Goal: Task Accomplishment & Management: Complete application form

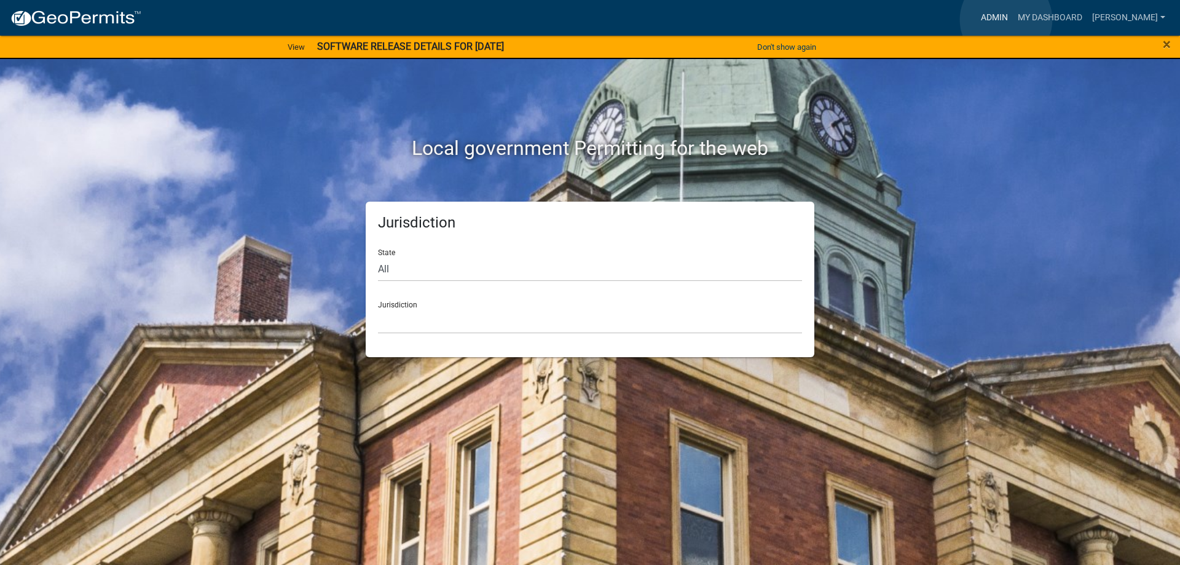
click at [1006, 19] on link "Admin" at bounding box center [994, 17] width 37 height 23
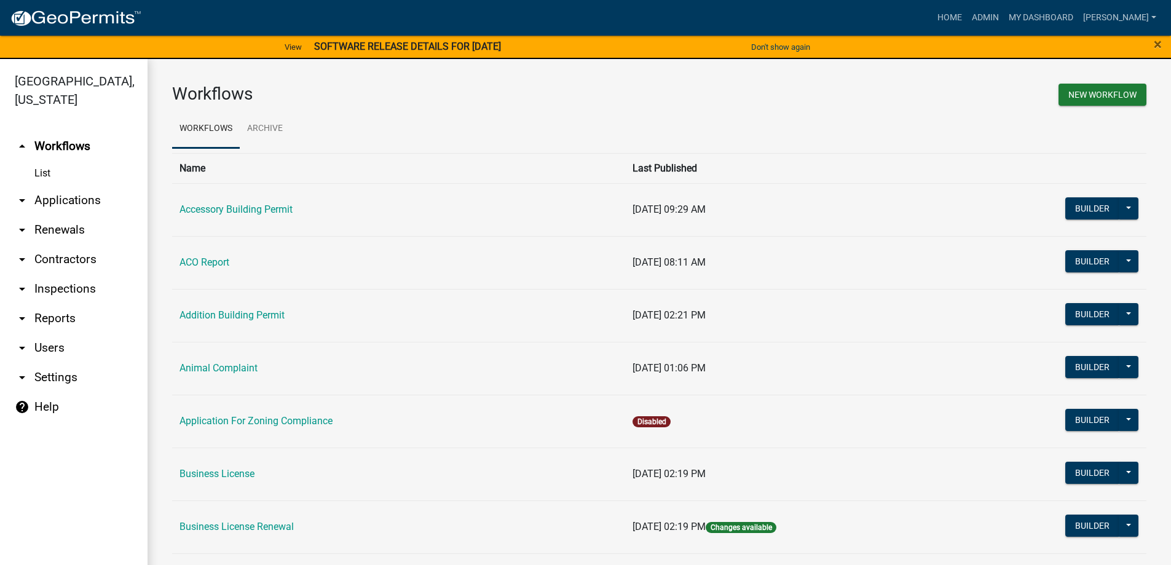
click at [76, 196] on link "arrow_drop_down Applications" at bounding box center [74, 201] width 148 height 30
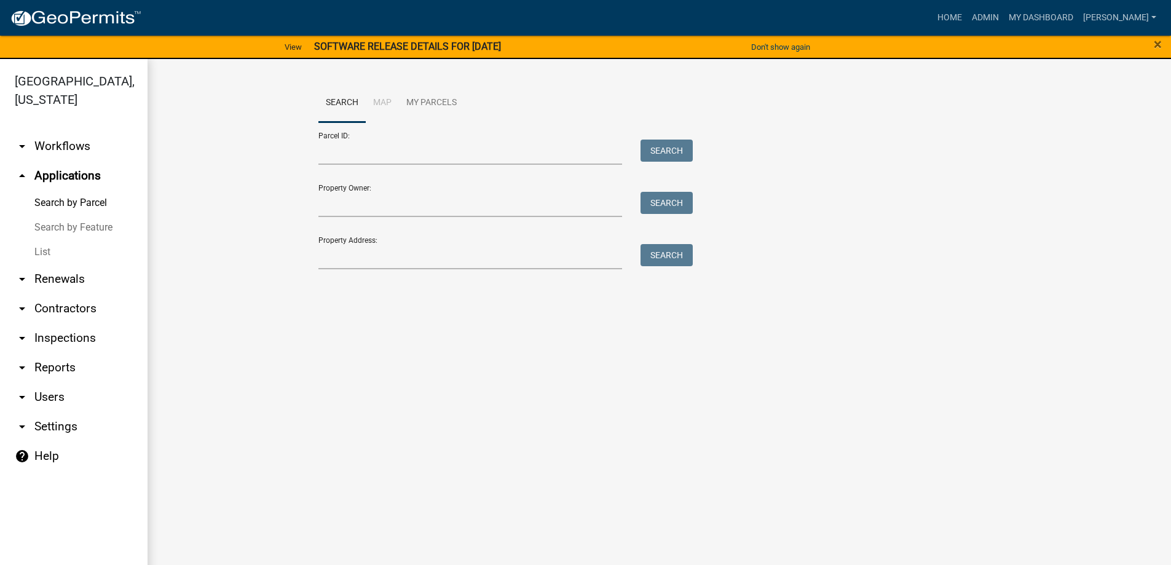
click at [56, 252] on link "List" at bounding box center [74, 252] width 148 height 25
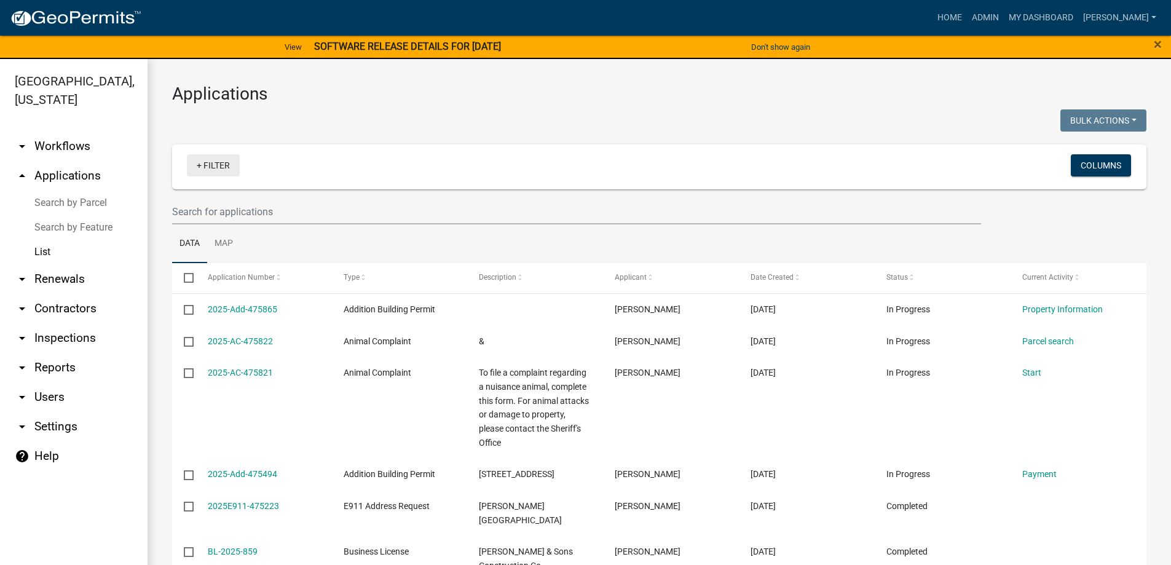
click at [218, 167] on link "+ Filter" at bounding box center [213, 165] width 53 height 22
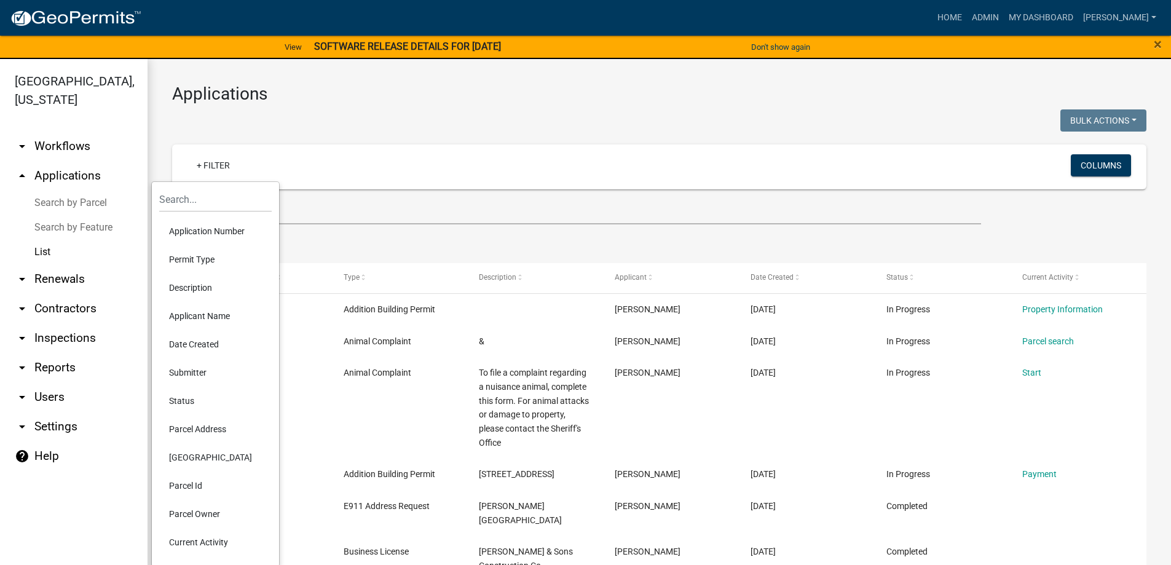
click at [208, 258] on li "Permit Type" at bounding box center [215, 259] width 112 height 28
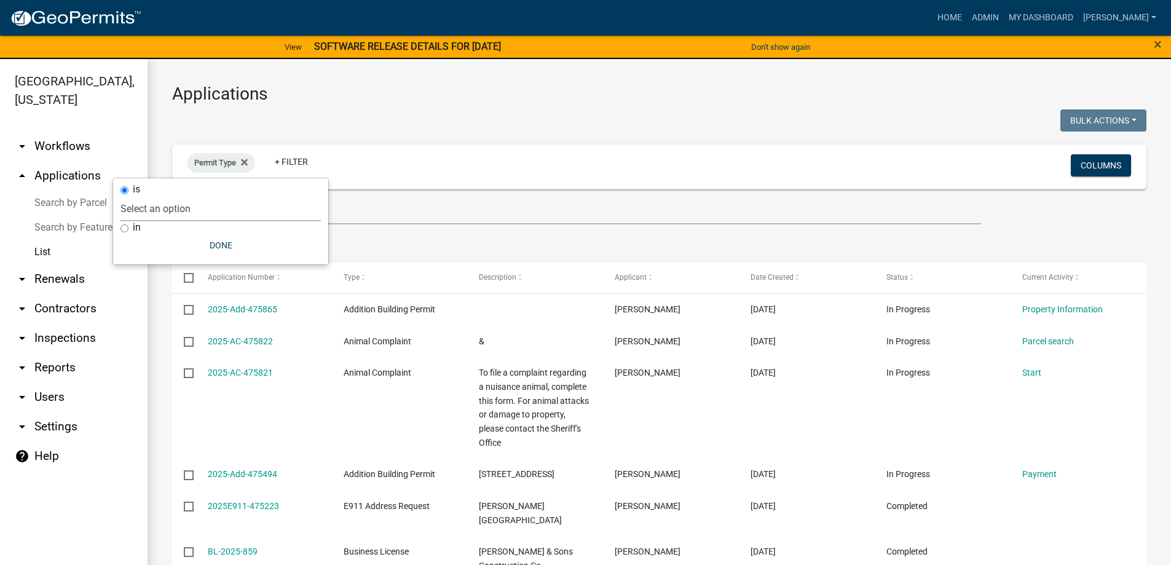
click at [206, 208] on select "Select an option Accessory Building Permit ACO Report Addition Building Permit …" at bounding box center [220, 208] width 200 height 25
click at [246, 162] on icon at bounding box center [244, 162] width 7 height 7
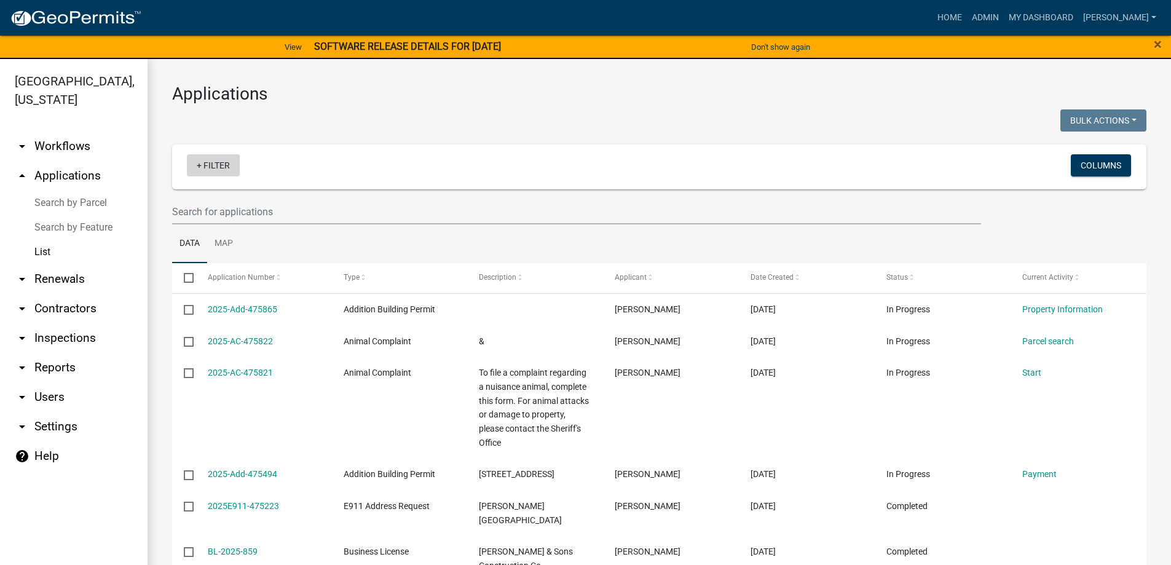
click at [207, 164] on link "+ Filter" at bounding box center [213, 165] width 53 height 22
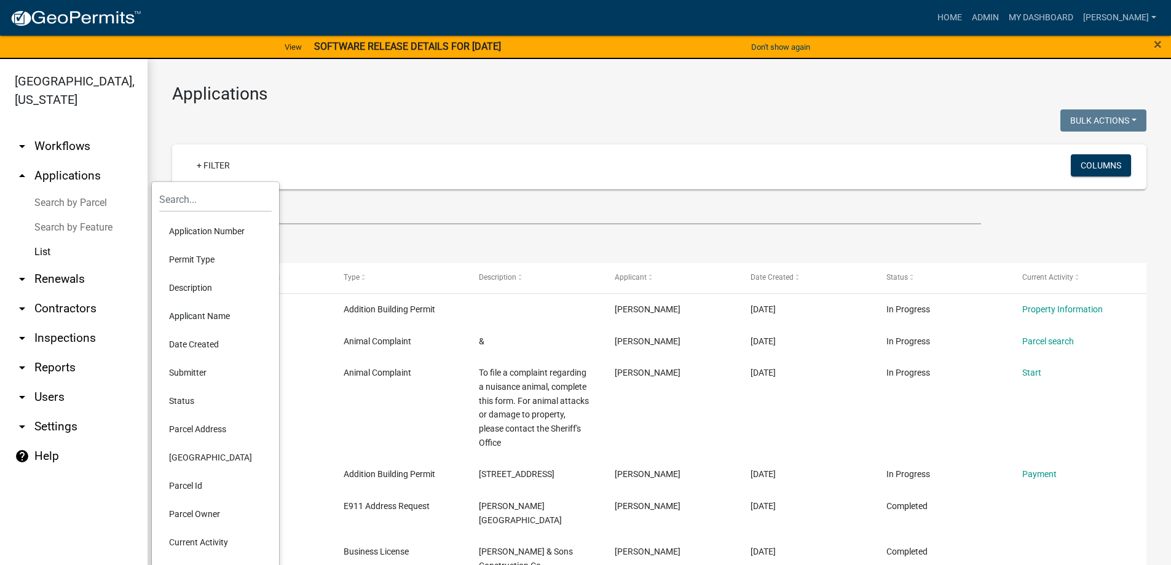
click at [186, 397] on li "Status" at bounding box center [215, 401] width 112 height 28
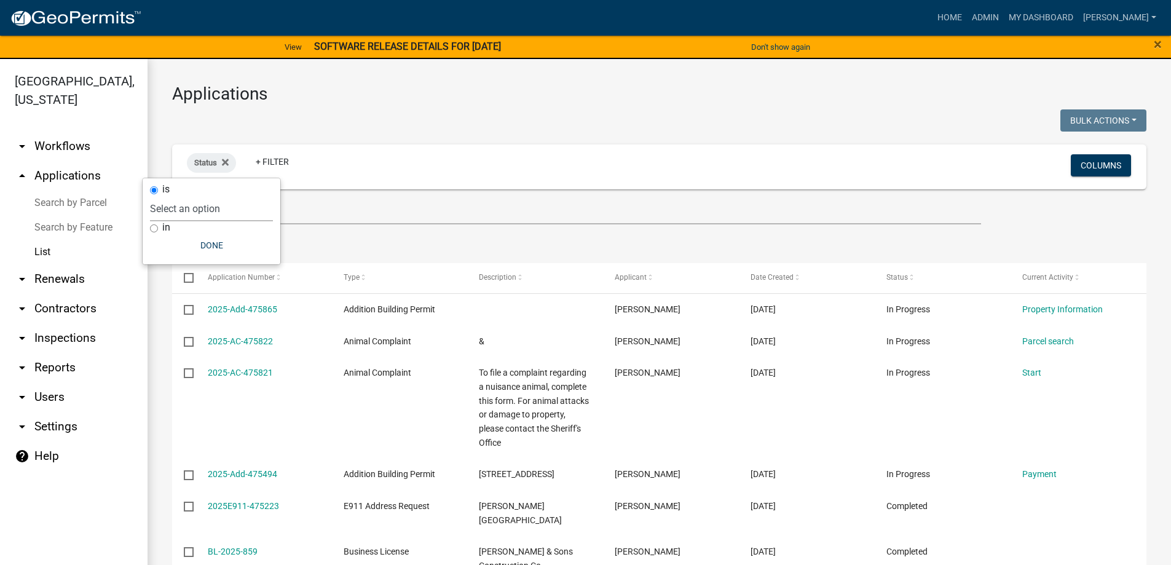
click at [195, 206] on select "Select an option Not Started In Progress Completed Expired Locked Withdrawn Voi…" at bounding box center [211, 208] width 123 height 25
select select "1"
click at [175, 196] on select "Select an option Not Started In Progress Completed Expired Locked Withdrawn Voi…" at bounding box center [211, 208] width 123 height 25
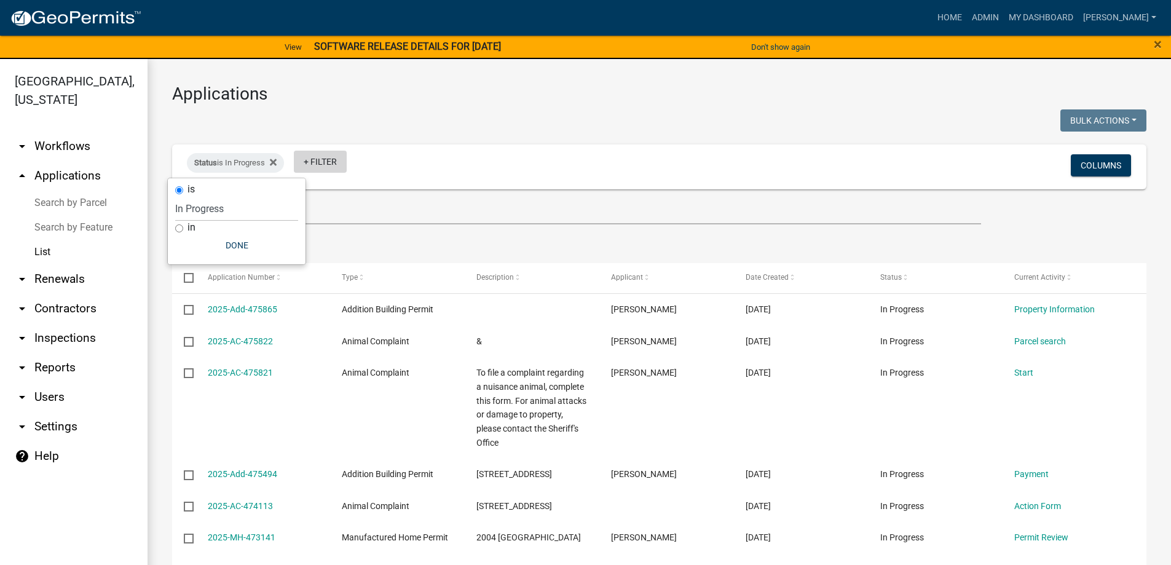
click at [317, 167] on link "+ Filter" at bounding box center [320, 162] width 53 height 22
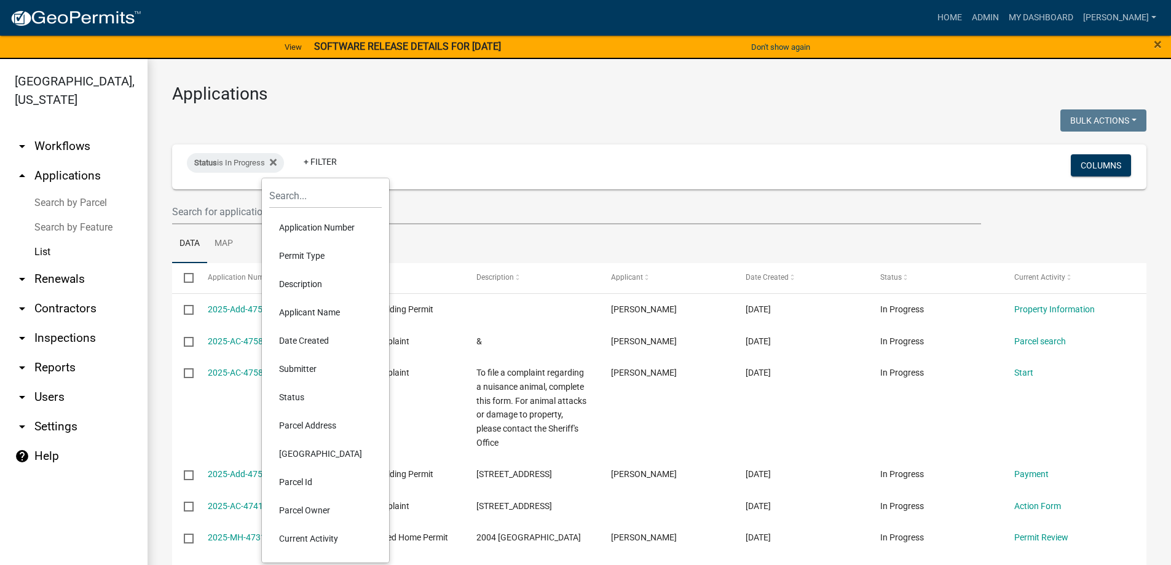
click at [313, 251] on li "Permit Type" at bounding box center [325, 256] width 112 height 28
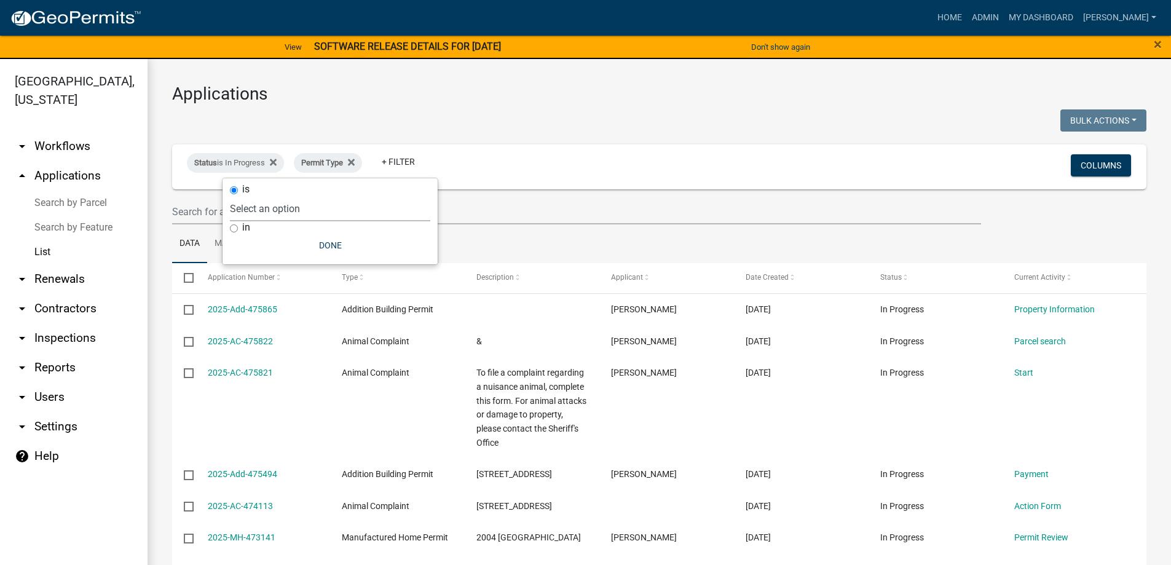
click at [302, 205] on select "Select an option Accessory Building Permit ACO Report Addition Building Permit …" at bounding box center [330, 208] width 200 height 25
select select "e25b8dc8-d253-4621-9bdb-30125c6200a7"
click at [275, 196] on select "Select an option Accessory Building Permit ACO Report Addition Building Permit …" at bounding box center [330, 208] width 200 height 25
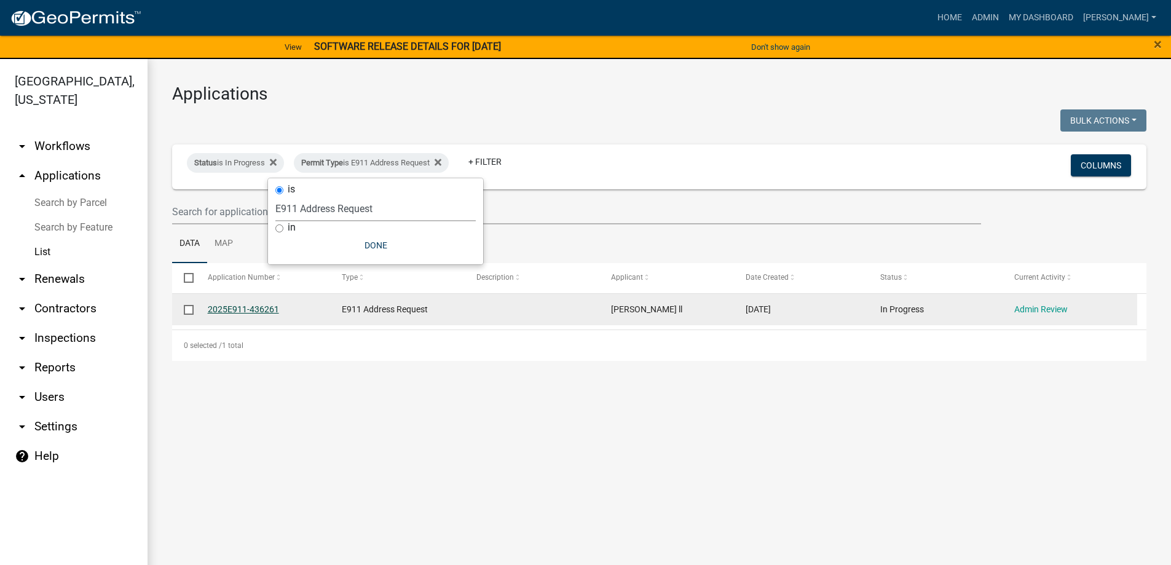
click at [258, 312] on link "2025E911-436261" at bounding box center [243, 309] width 71 height 10
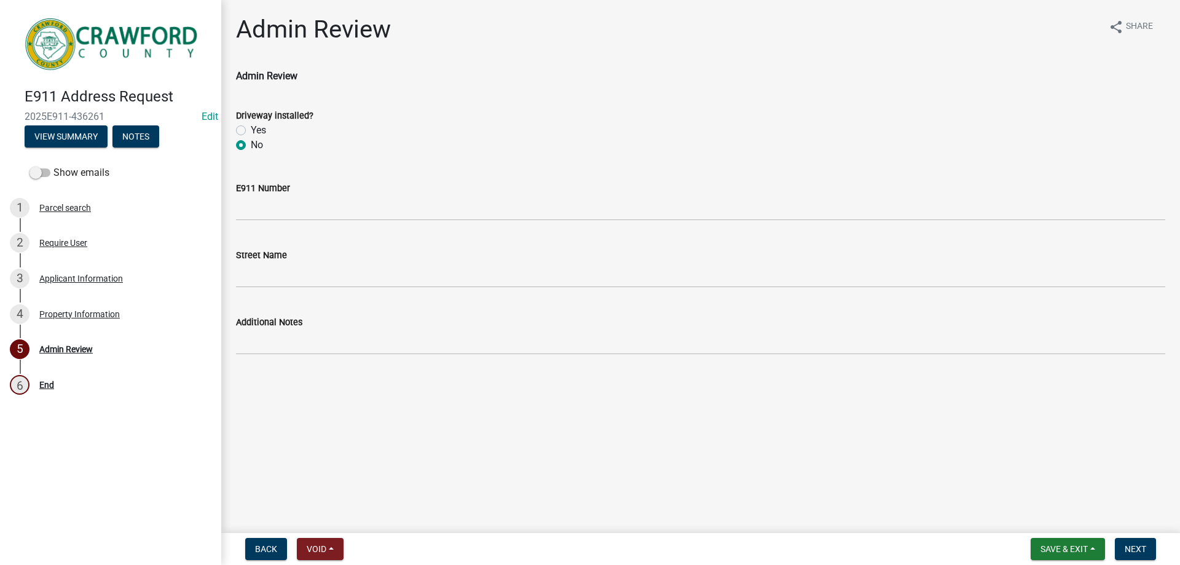
click at [251, 131] on label "Yes" at bounding box center [258, 130] width 15 height 15
click at [251, 131] on input "Yes" at bounding box center [255, 127] width 8 height 8
radio input "true"
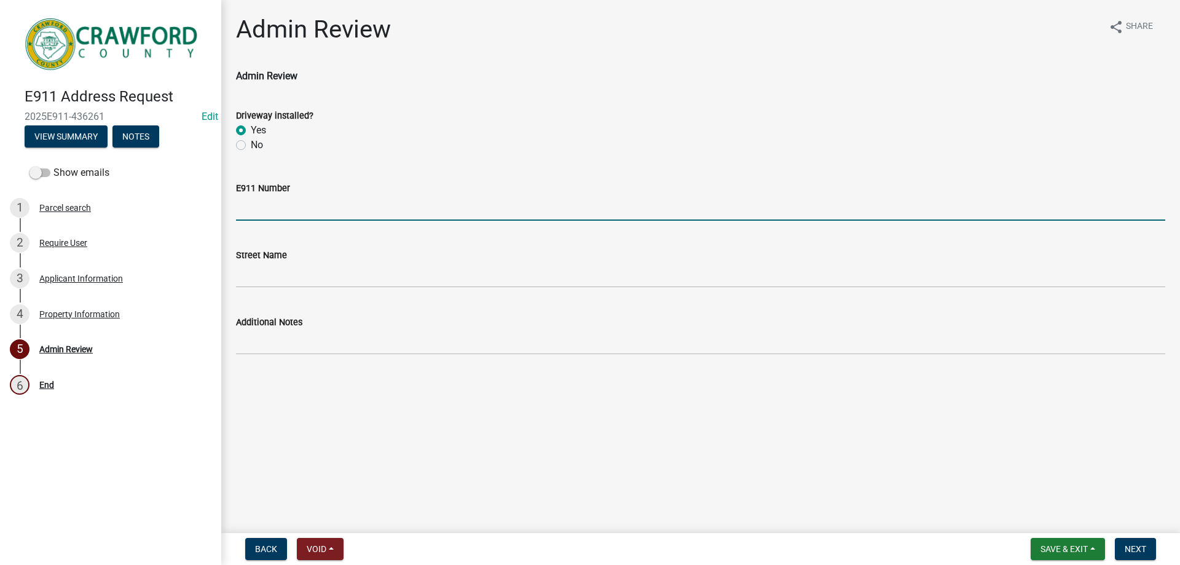
click at [306, 203] on input "E911 Number" at bounding box center [700, 207] width 929 height 25
type input "1171"
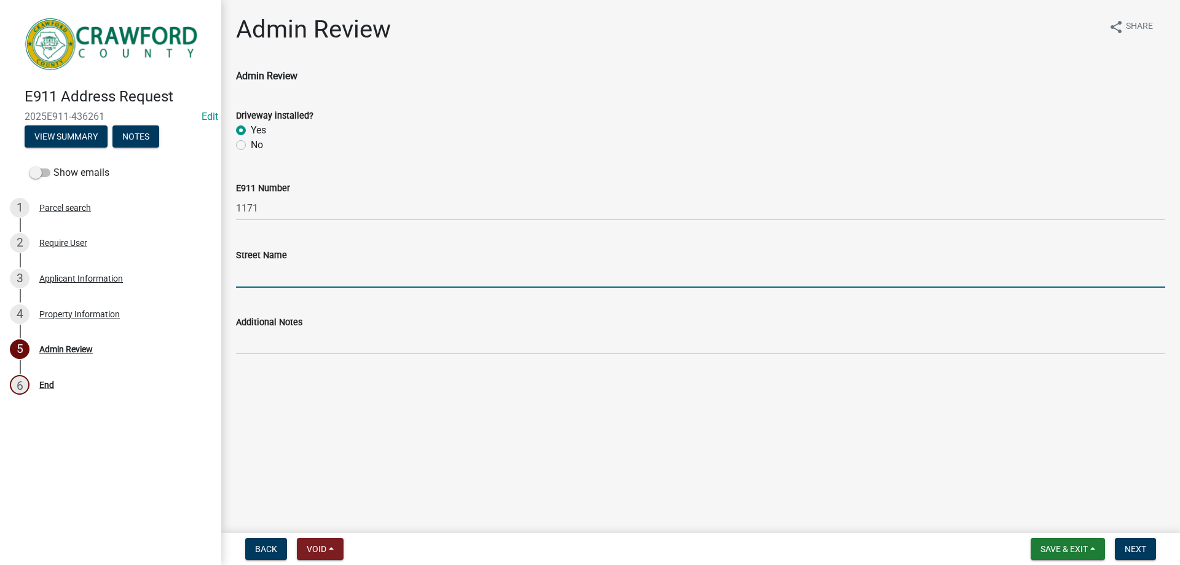
click at [309, 277] on input "Street Name" at bounding box center [700, 274] width 929 height 25
type input "[PERSON_NAME]"
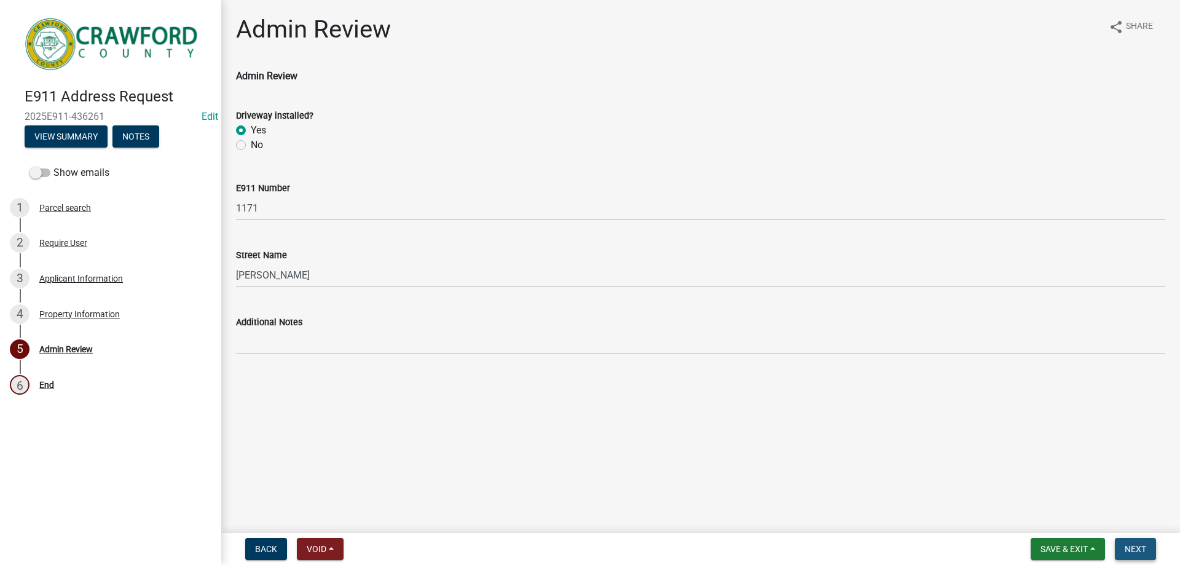
click at [1127, 553] on span "Next" at bounding box center [1136, 549] width 22 height 10
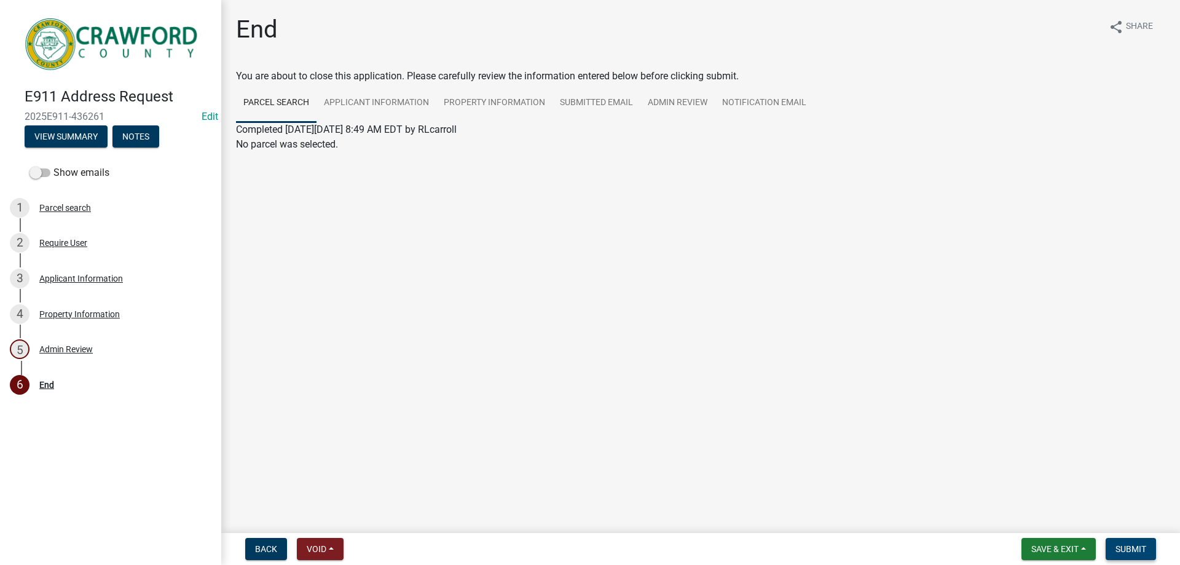
click at [1134, 544] on span "Submit" at bounding box center [1131, 549] width 31 height 10
